Goal: Find specific page/section: Find specific page/section

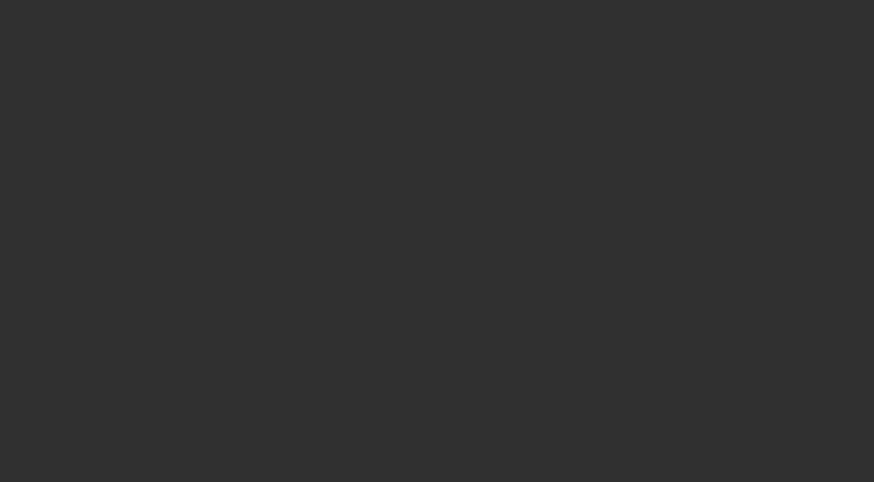
select select "10"
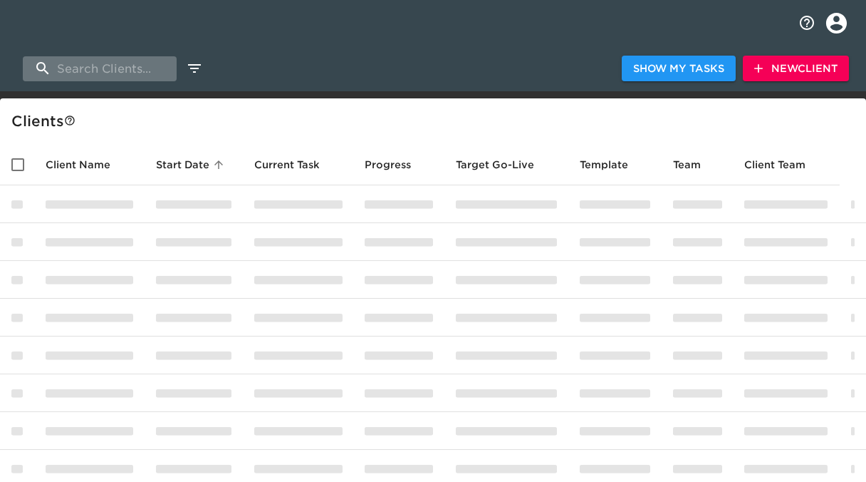
click at [116, 70] on input "search" at bounding box center [100, 68] width 154 height 25
type input "r"
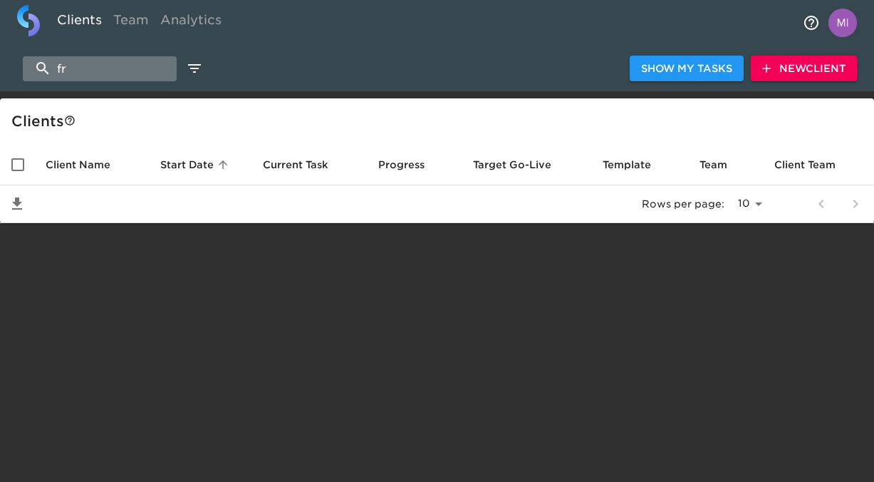
type input "f"
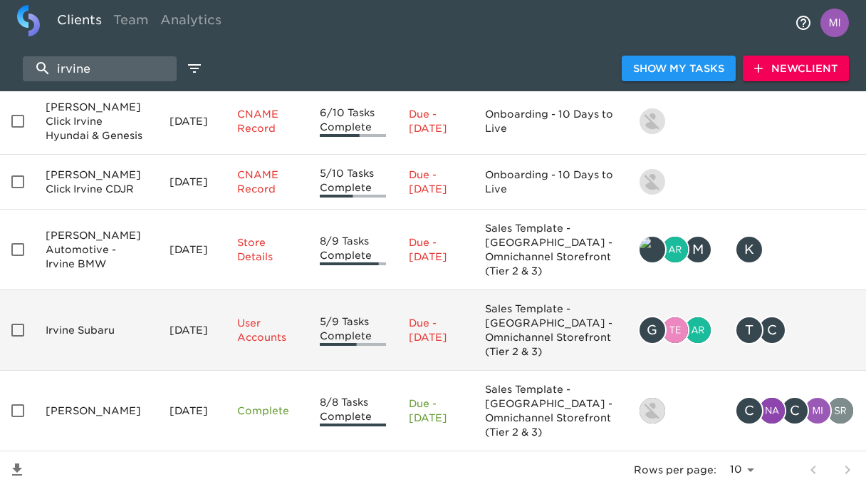
scroll to position [133, 0]
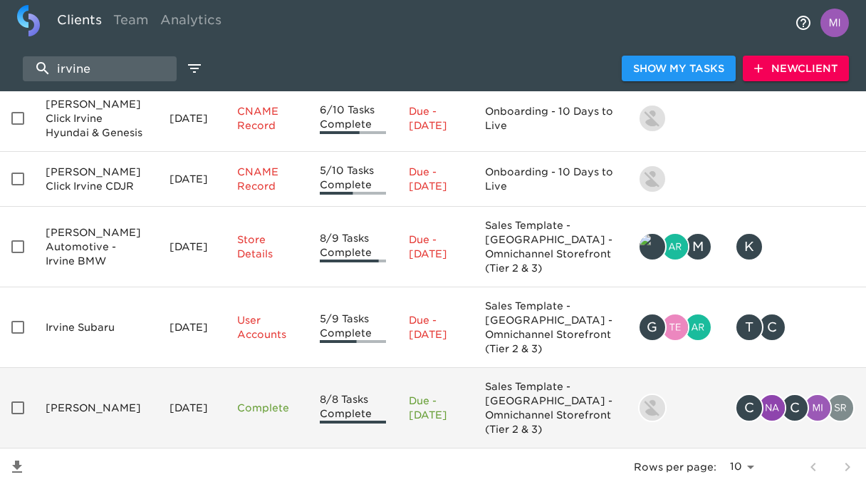
type input "irvine"
click at [105, 388] on td "[PERSON_NAME]" at bounding box center [96, 408] width 124 height 81
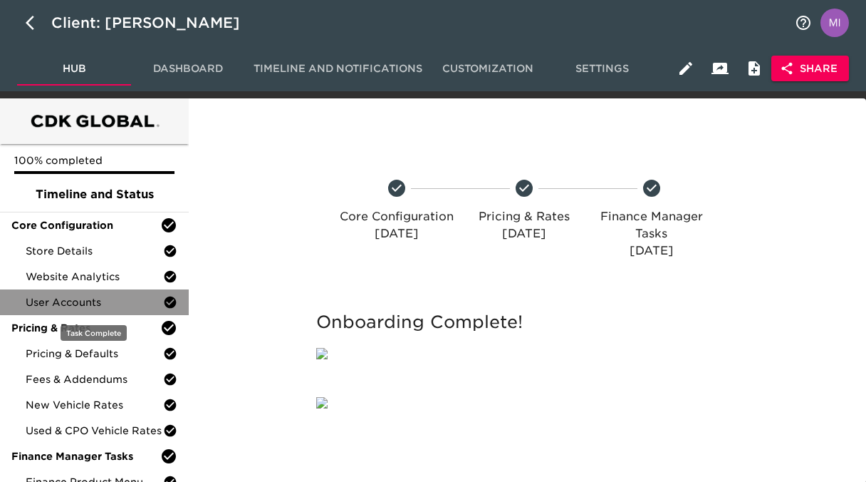
click at [68, 306] on span "User Accounts" at bounding box center [95, 302] width 138 height 14
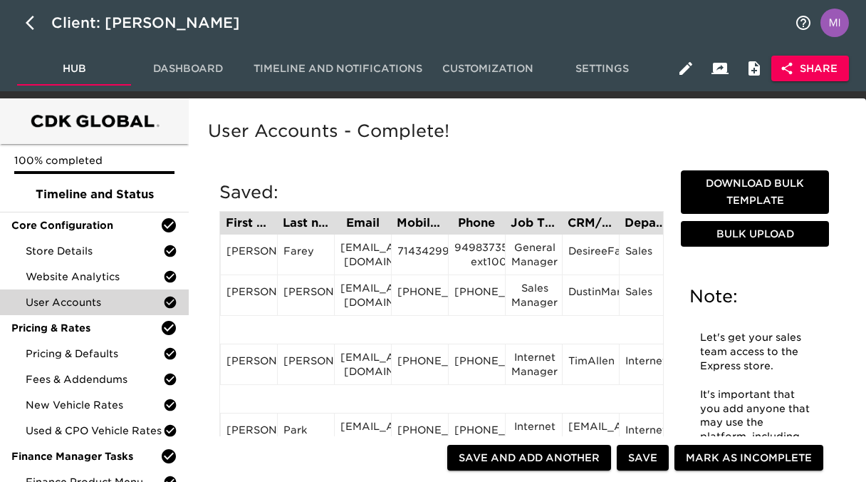
click at [201, 63] on span "Dashboard" at bounding box center [188, 69] width 97 height 18
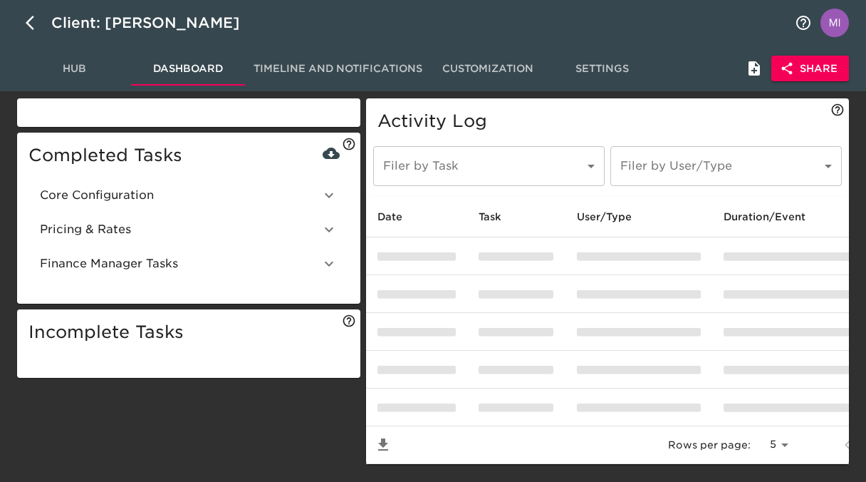
click at [333, 188] on icon at bounding box center [329, 195] width 17 height 17
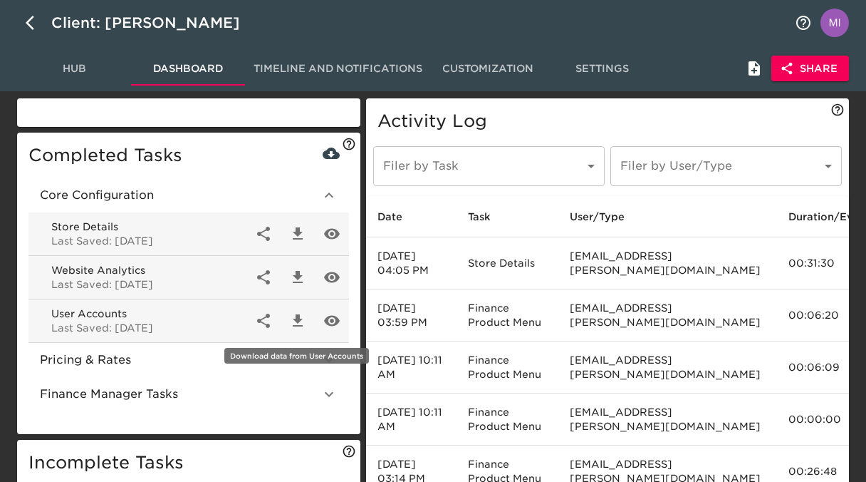
click at [296, 320] on icon "button" at bounding box center [298, 320] width 10 height 12
click at [33, 18] on icon "button" at bounding box center [34, 22] width 17 height 17
select select "10"
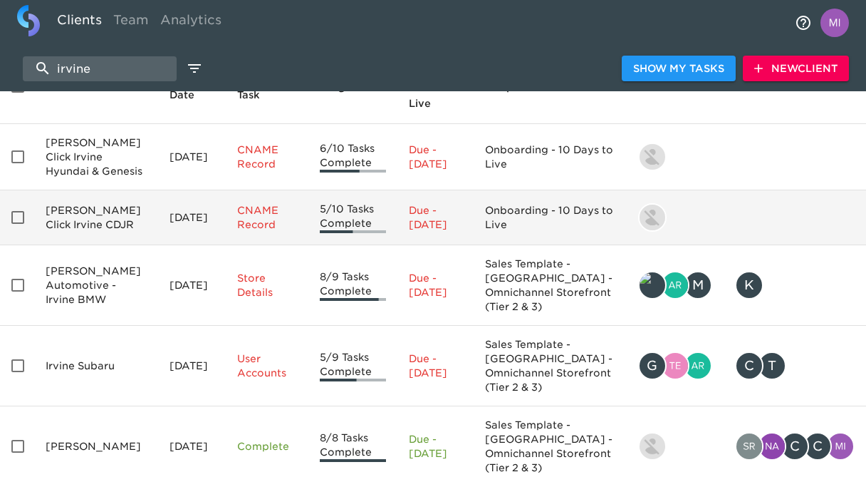
scroll to position [166, 0]
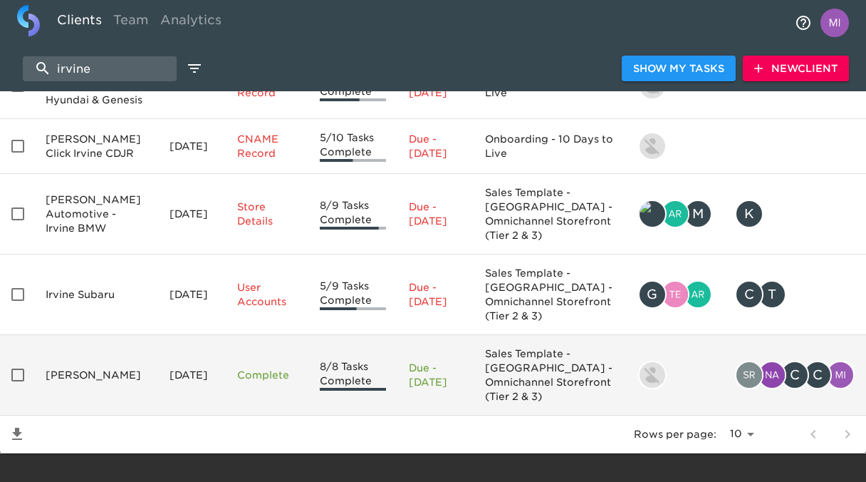
click at [78, 344] on td "[PERSON_NAME]" at bounding box center [96, 375] width 124 height 81
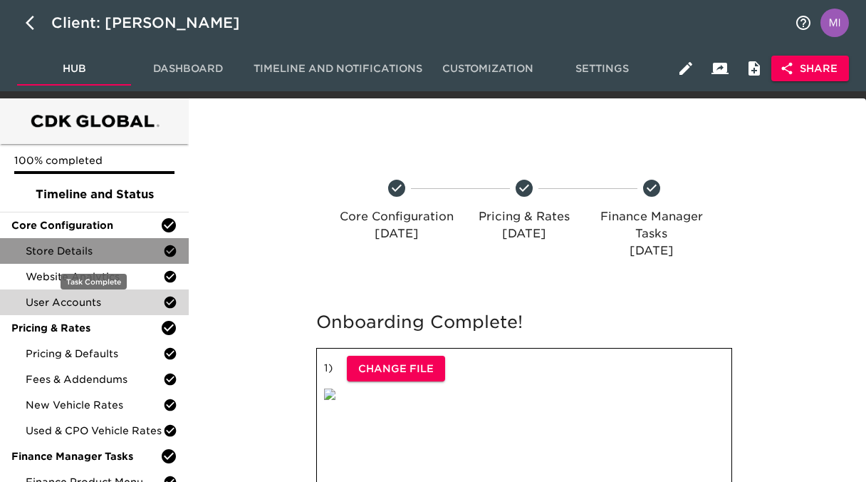
click at [97, 246] on span "Store Details" at bounding box center [95, 251] width 138 height 14
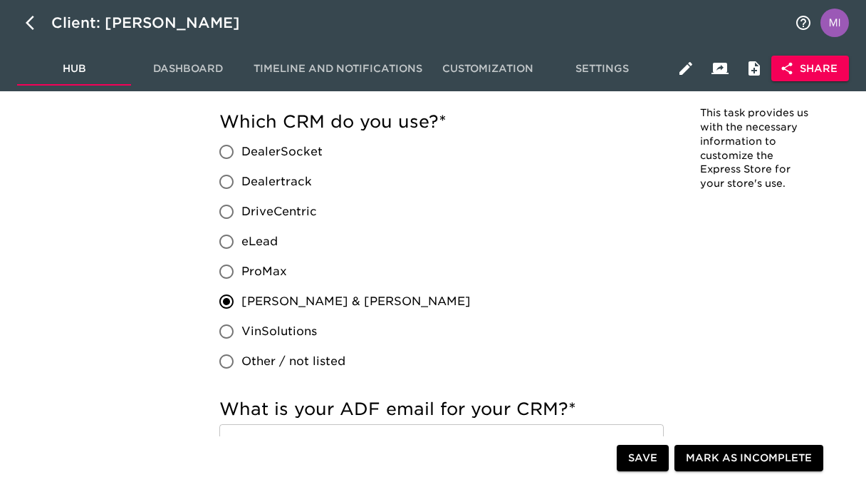
scroll to position [932, 0]
